Goal: Communication & Community: Answer question/provide support

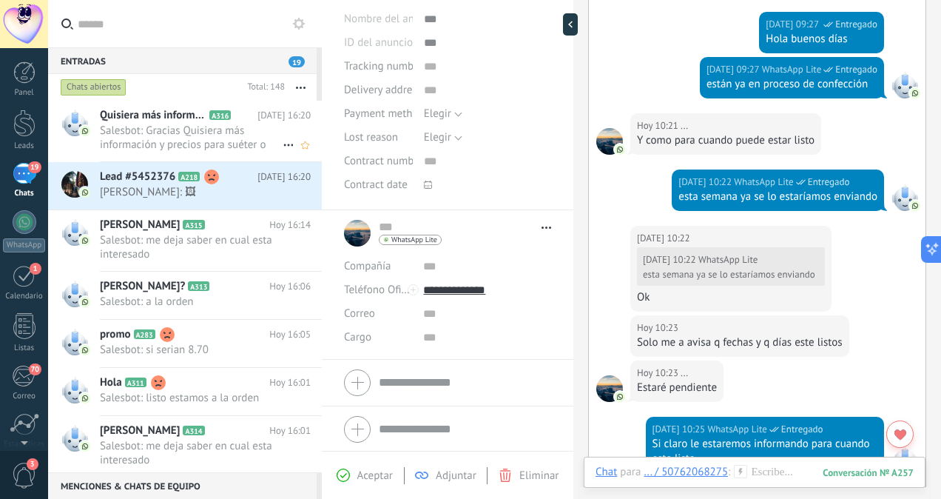
click at [200, 144] on span "Salesbot: Gracias Quisiera más información y precios para suéter o conjunto com…" at bounding box center [191, 138] width 183 height 28
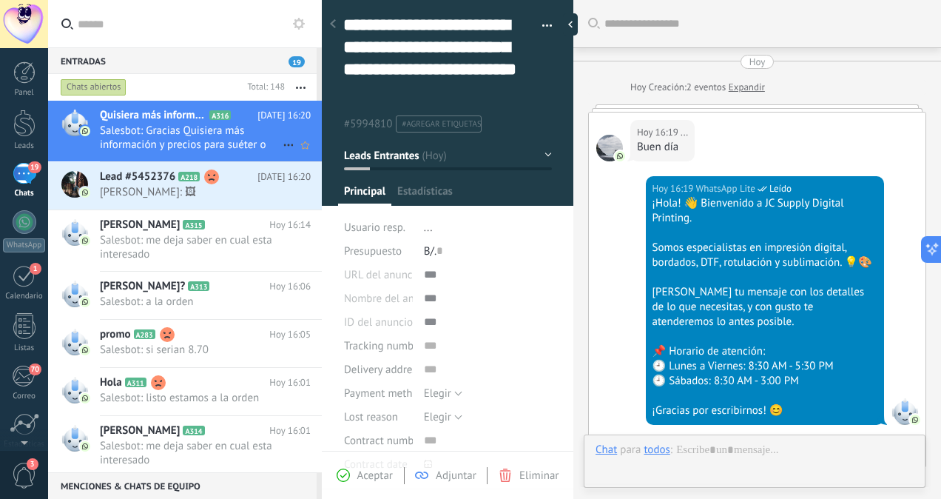
scroll to position [737, 0]
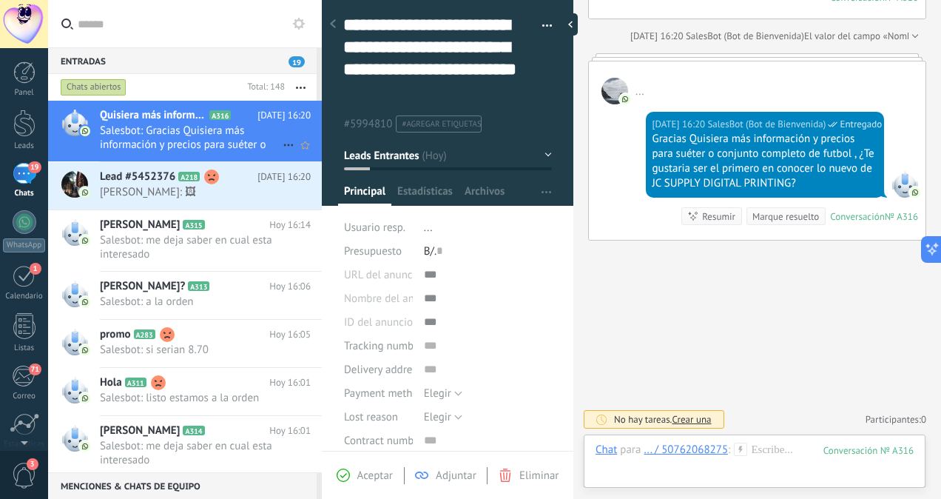
click at [200, 144] on span "Salesbot: Gracias Quisiera más información y precios para suéter o conjunto com…" at bounding box center [191, 138] width 183 height 28
click at [160, 254] on span "Salesbot: me deja saber en cual esta interesado" at bounding box center [191, 247] width 183 height 28
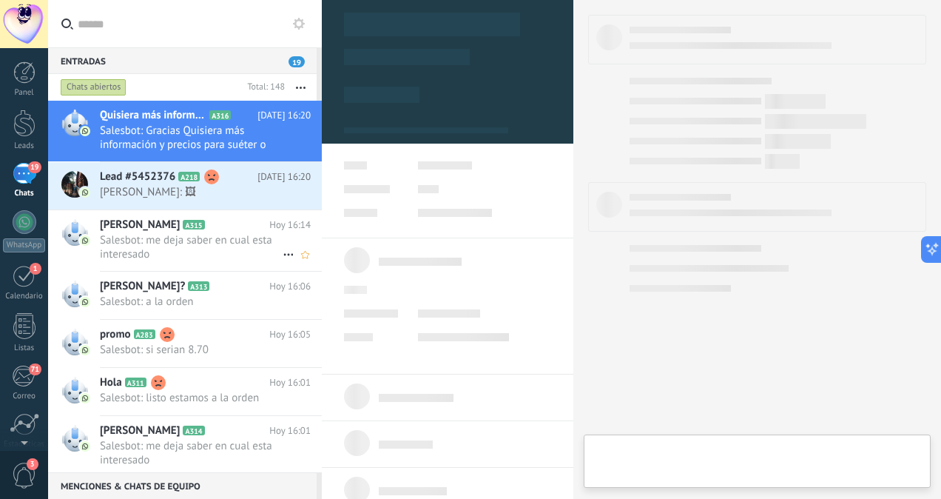
scroll to position [360, 0]
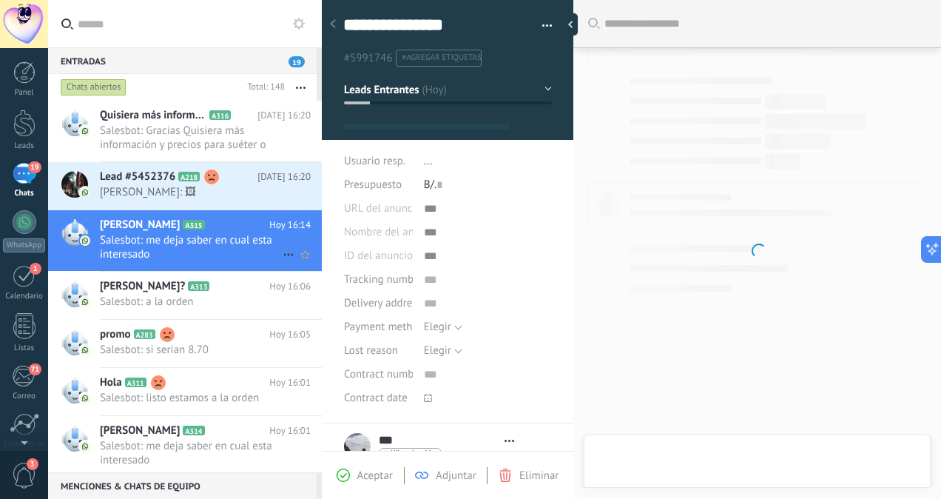
type textarea "**********"
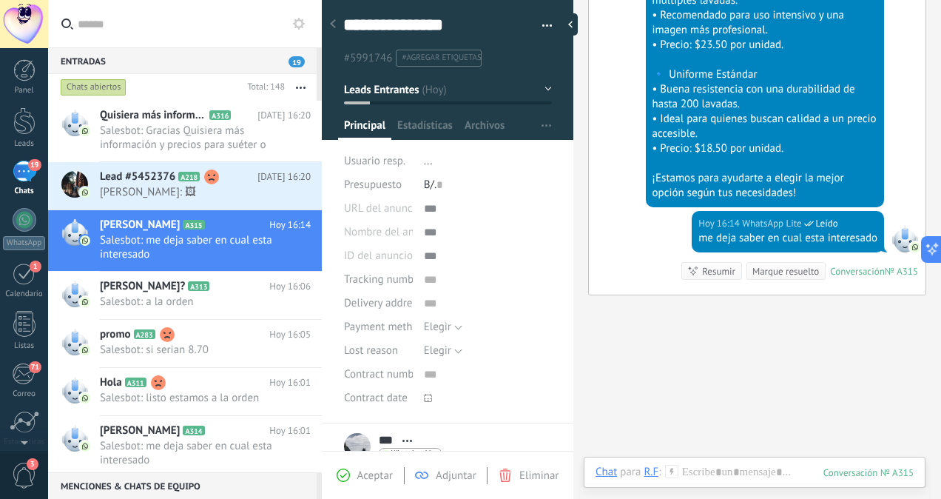
scroll to position [0, 0]
